Goal: Check status

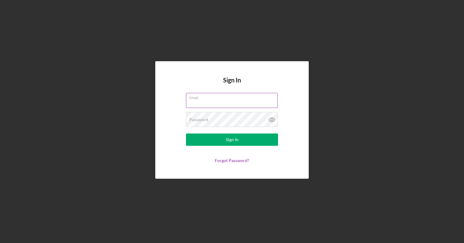
click at [229, 102] on input "Email" at bounding box center [232, 100] width 92 height 15
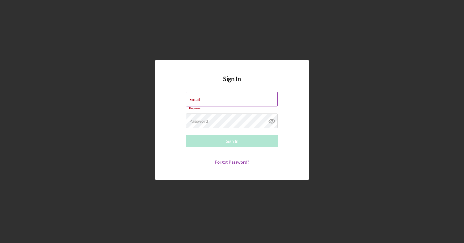
type input "[PERSON_NAME][EMAIL_ADDRESS][DOMAIN_NAME]"
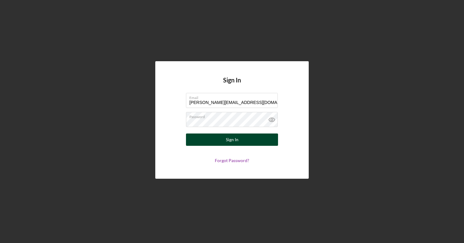
click at [234, 137] on div "Sign In" at bounding box center [232, 139] width 13 height 12
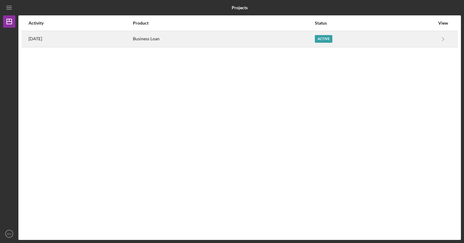
click at [433, 43] on div "Active" at bounding box center [375, 38] width 120 height 15
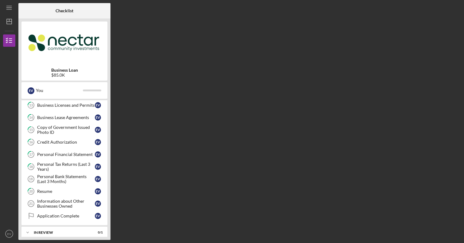
scroll to position [194, 0]
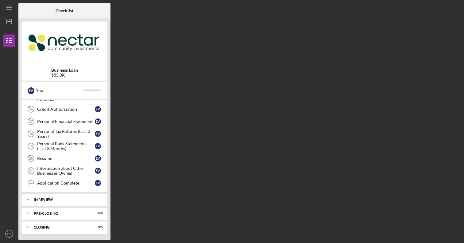
click at [68, 198] on div "In Review" at bounding box center [67, 199] width 66 height 4
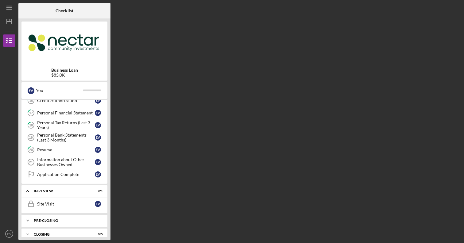
scroll to position [210, 0]
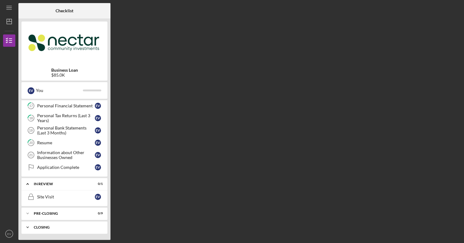
click at [66, 225] on div "Icon/Expander Closing 0 / 5" at bounding box center [64, 227] width 86 height 12
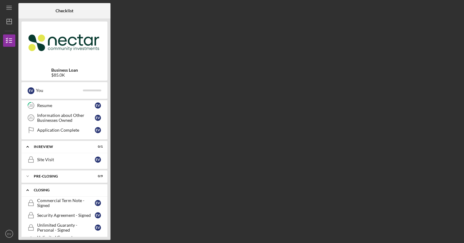
scroll to position [275, 0]
